Goal: Transaction & Acquisition: Purchase product/service

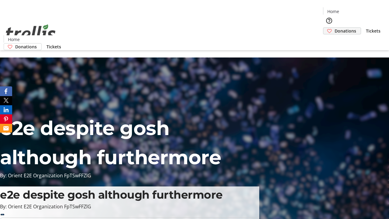
click at [335, 28] on span "Donations" at bounding box center [346, 31] width 22 height 6
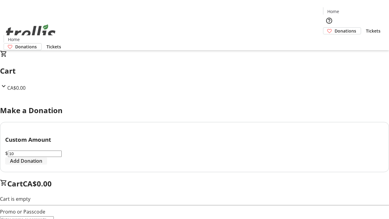
click at [42, 164] on span "Add Donation" at bounding box center [26, 160] width 32 height 7
select select "CA"
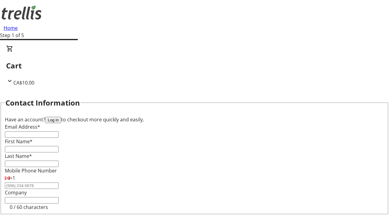
click at [61, 117] on button "Log in" at bounding box center [53, 120] width 16 height 6
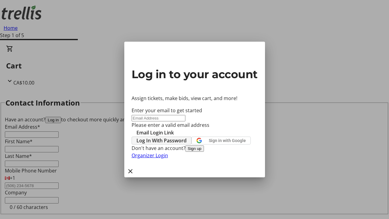
click at [187, 137] on span "Log In With Password" at bounding box center [162, 140] width 50 height 7
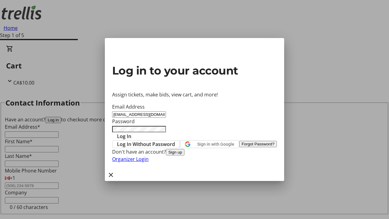
type input "[EMAIL_ADDRESS][DOMAIN_NAME]"
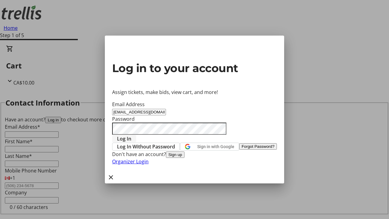
click at [131, 135] on span "Log In" at bounding box center [124, 138] width 14 height 7
